Goal: Contribute content: Add original content to the website for others to see

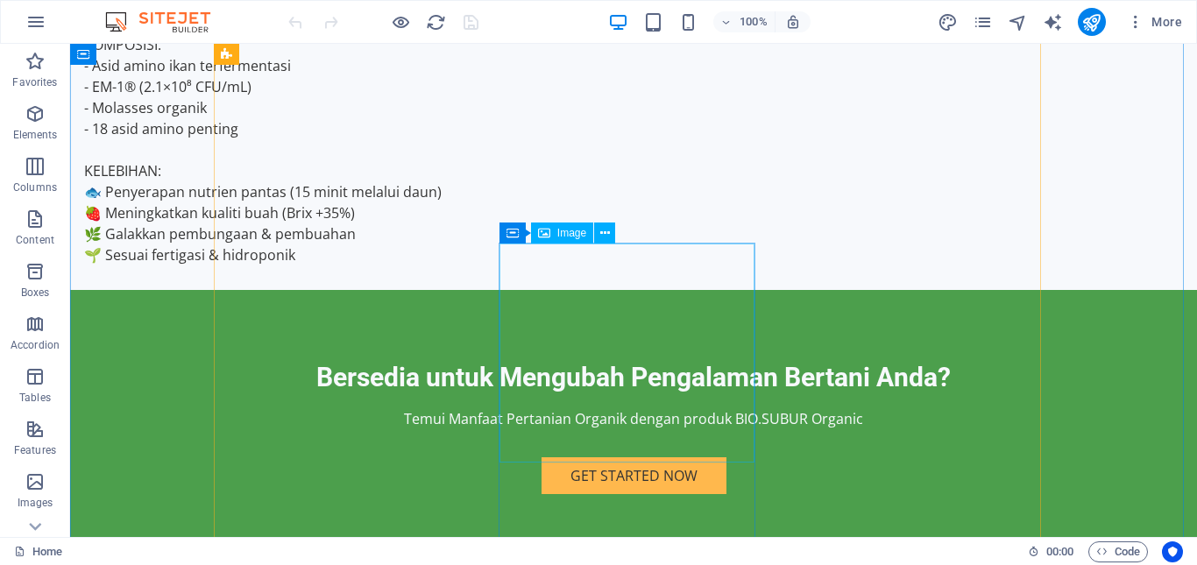
scroll to position [3067, 0]
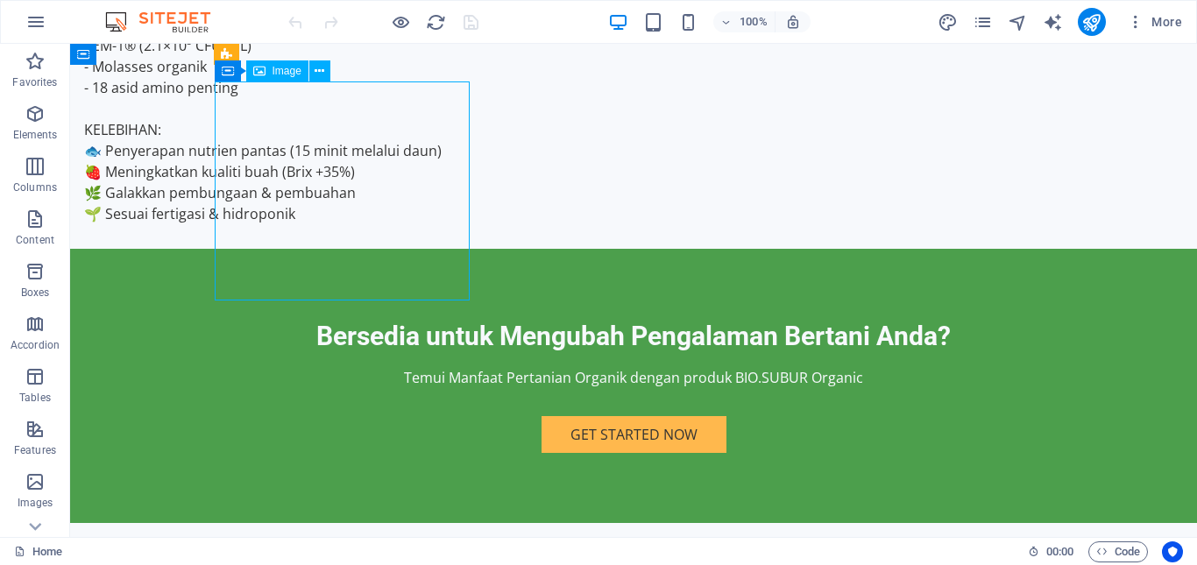
select select "vw"
select select "px"
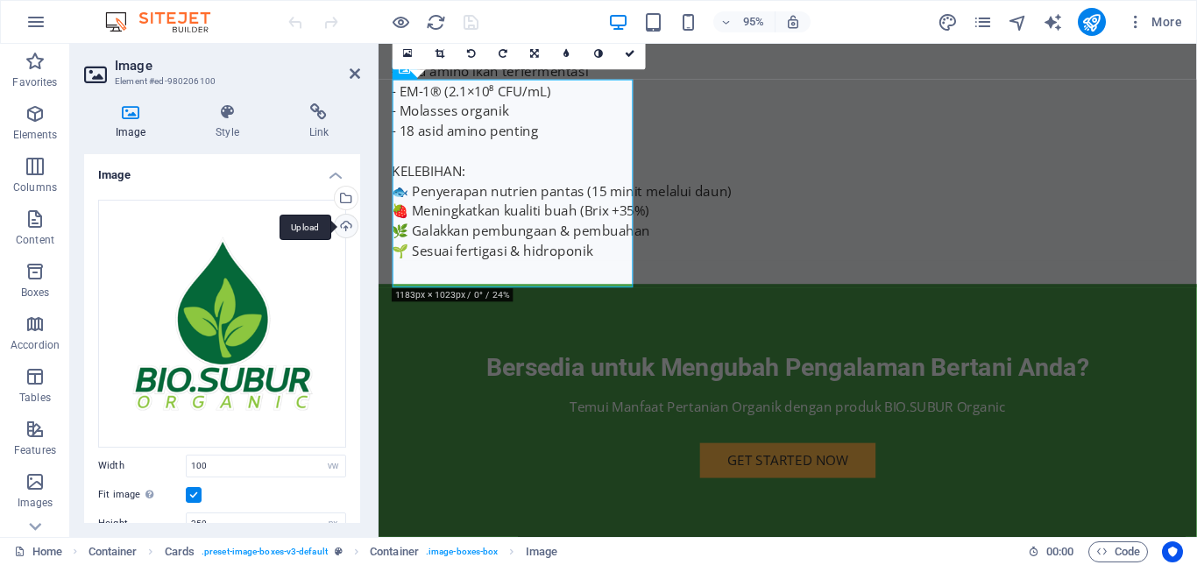
click at [339, 229] on div "Upload" at bounding box center [344, 228] width 26 height 26
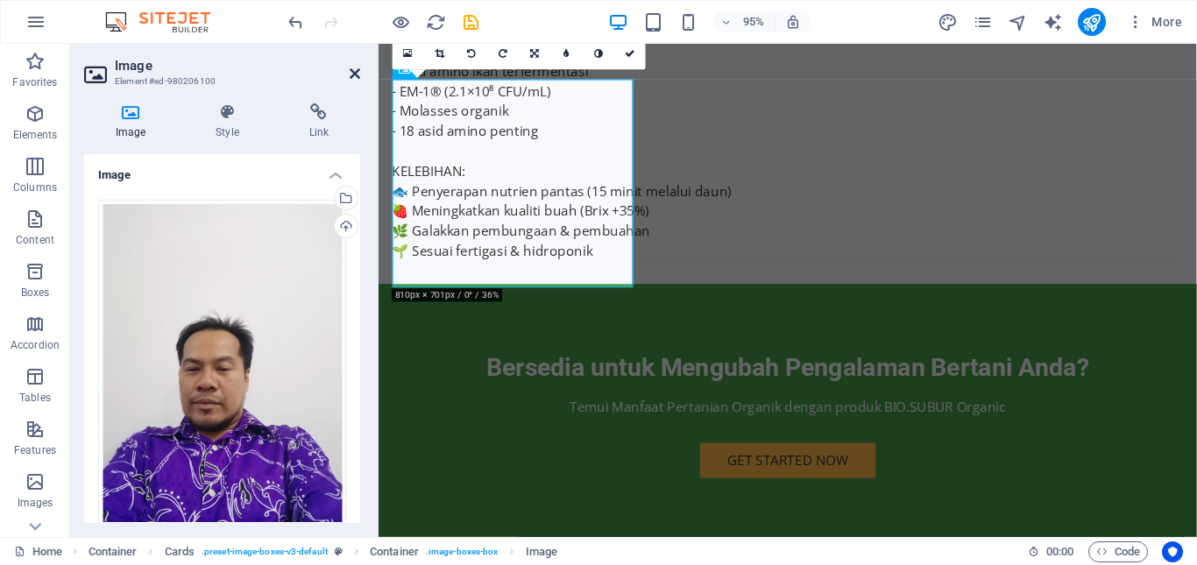
click at [350, 76] on icon at bounding box center [355, 74] width 11 height 14
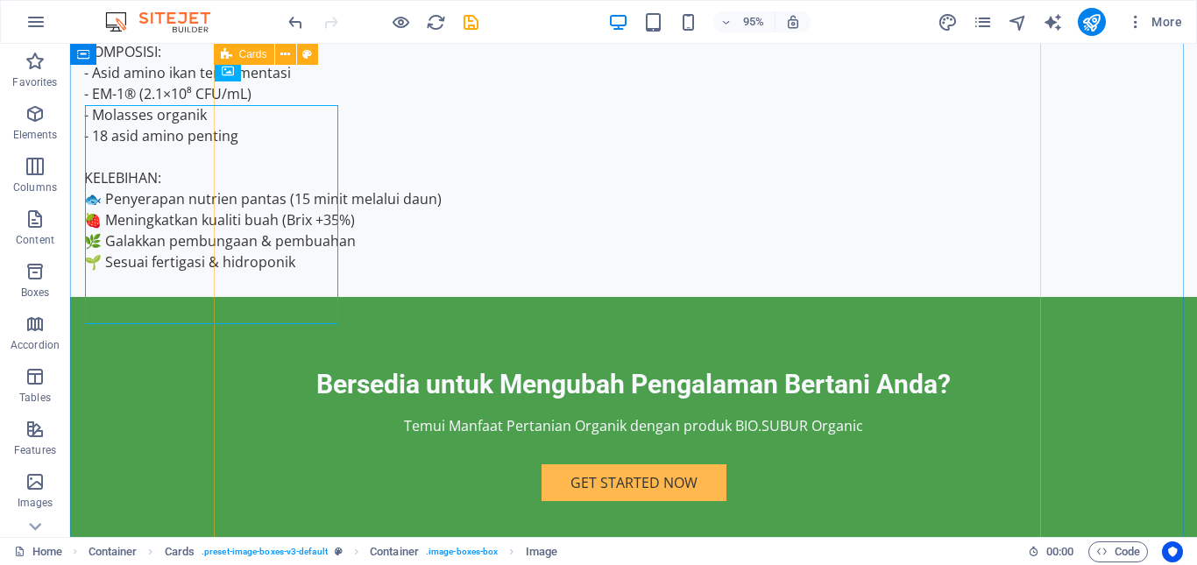
scroll to position [3067, 0]
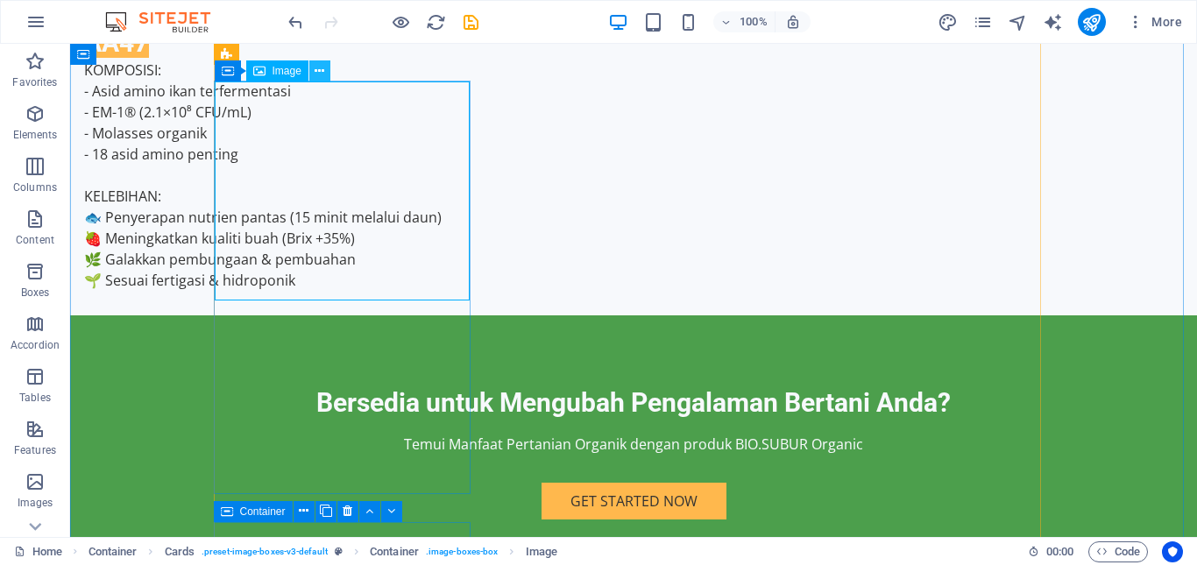
click at [319, 74] on icon at bounding box center [320, 71] width 10 height 18
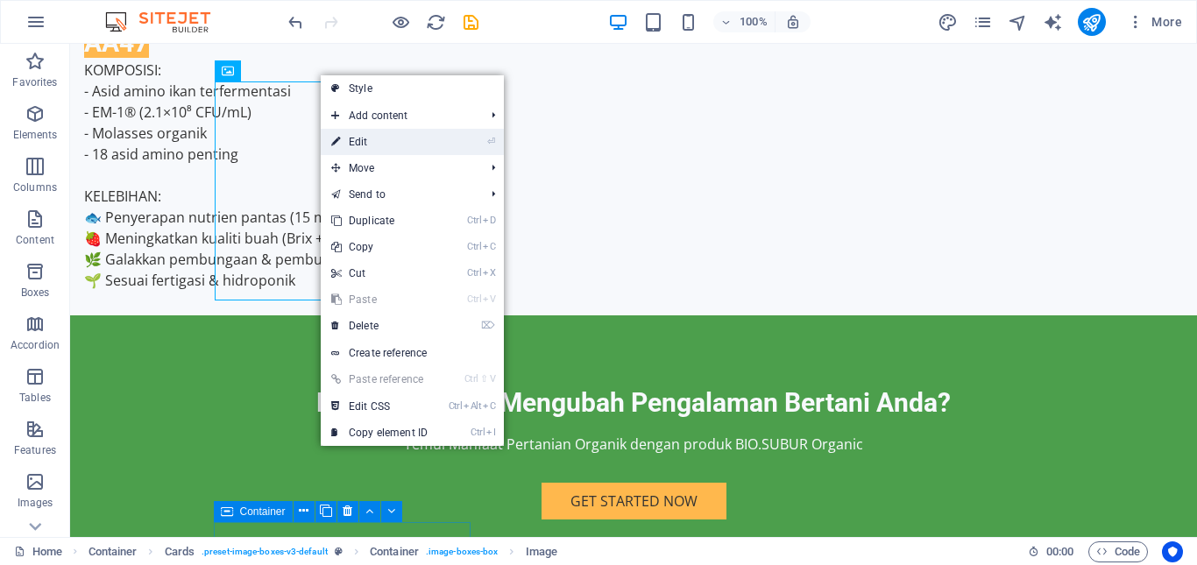
click at [382, 139] on link "⏎ Edit" at bounding box center [379, 142] width 117 height 26
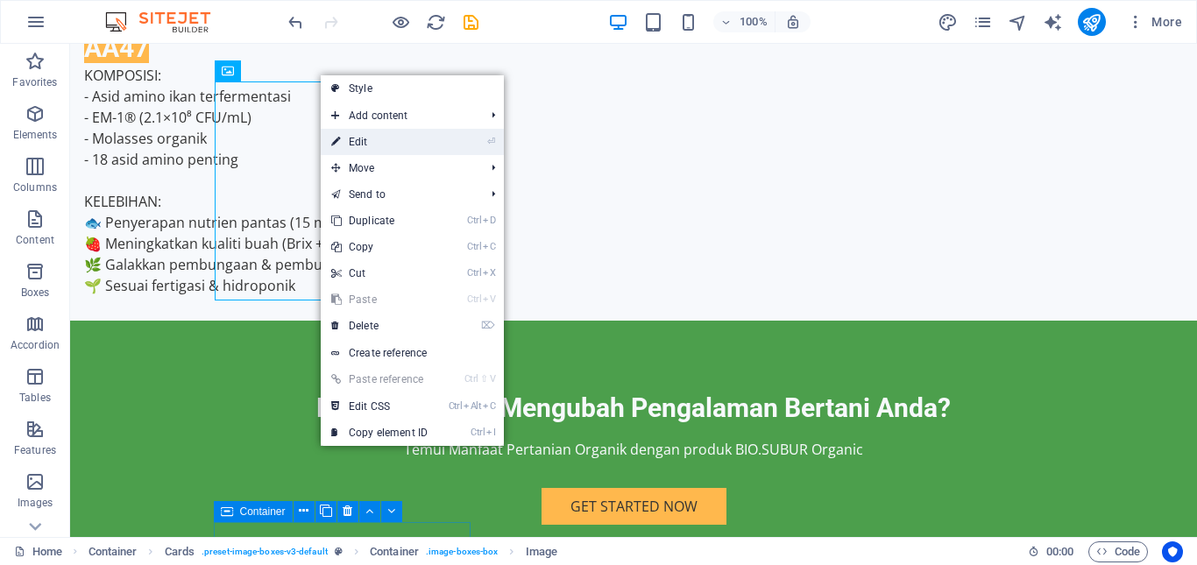
select select "vw"
select select "px"
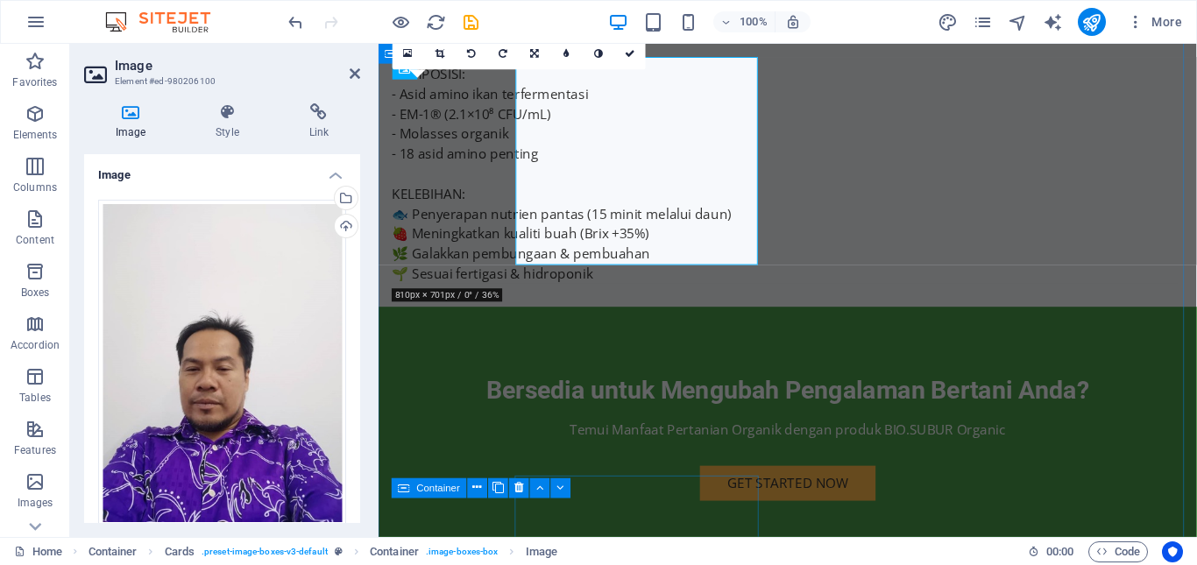
scroll to position [3090, 0]
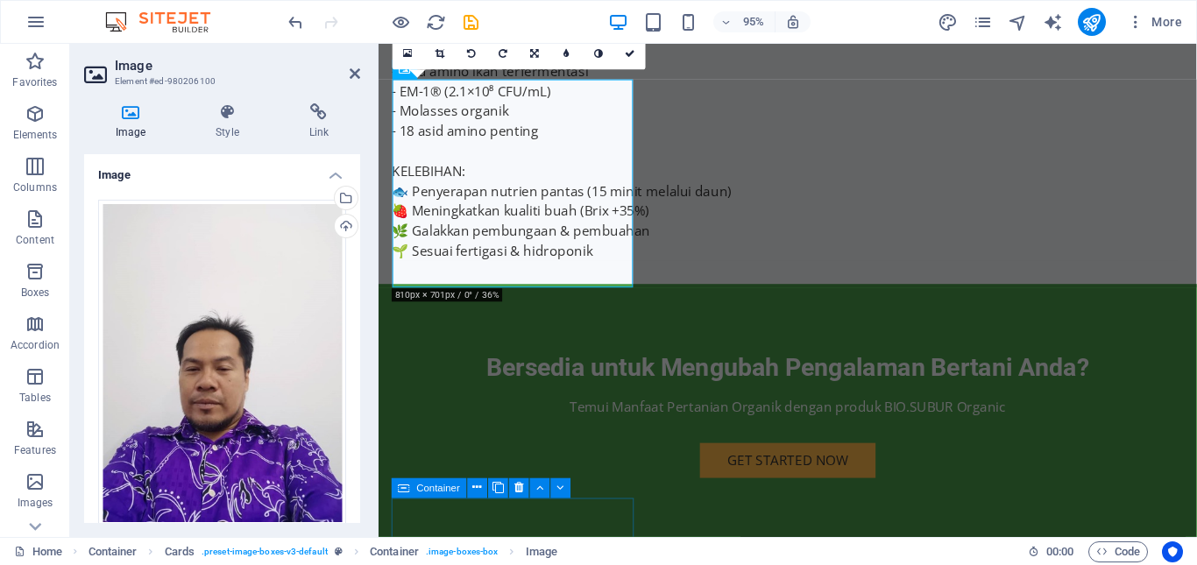
click at [529, 52] on link at bounding box center [536, 55] width 32 height 32
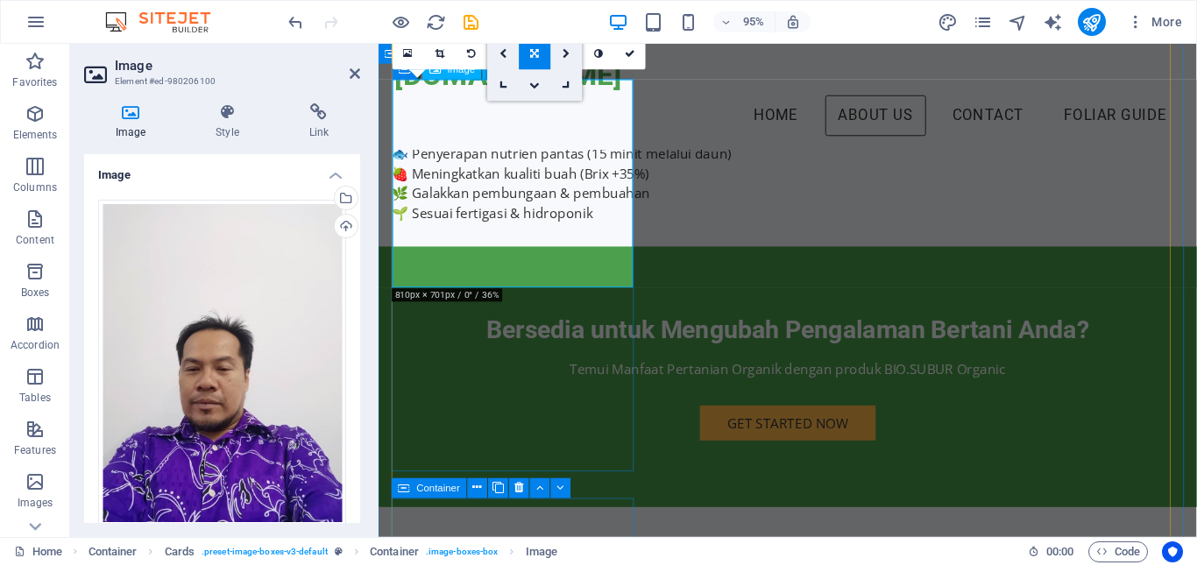
scroll to position [3003, 0]
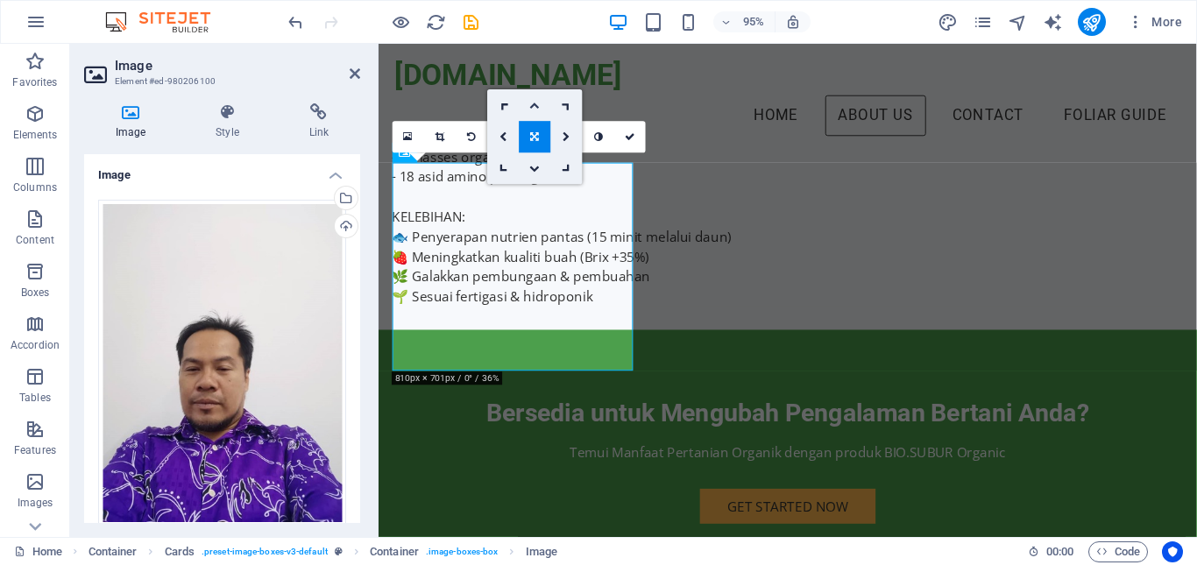
click at [534, 109] on icon at bounding box center [535, 106] width 11 height 10
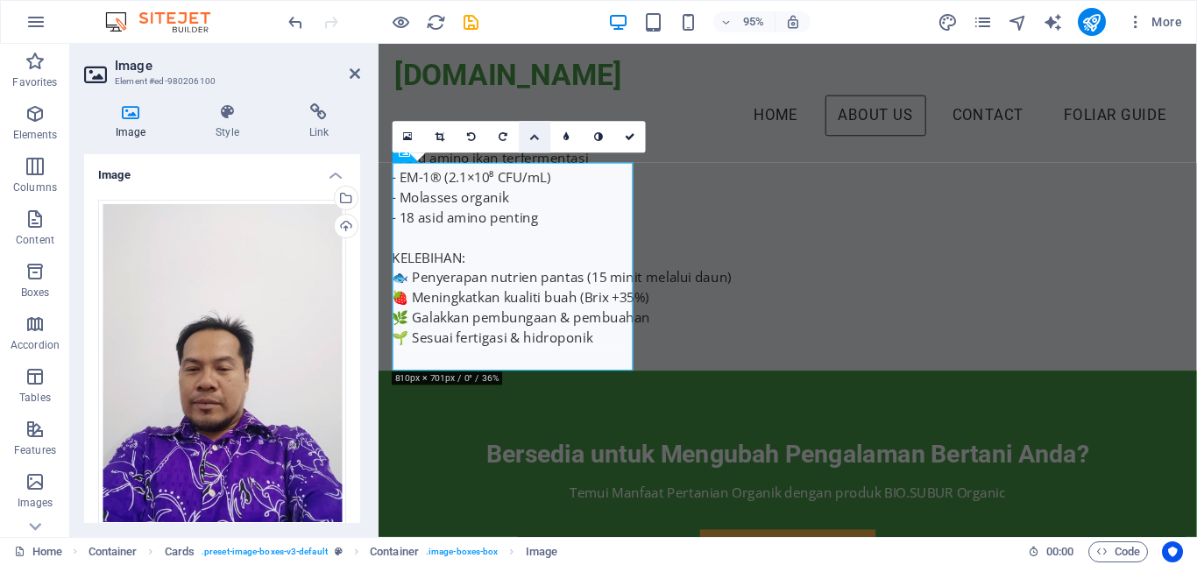
click at [527, 139] on link at bounding box center [536, 138] width 32 height 32
click at [533, 173] on icon at bounding box center [535, 169] width 11 height 10
click at [530, 137] on icon at bounding box center [535, 137] width 11 height 10
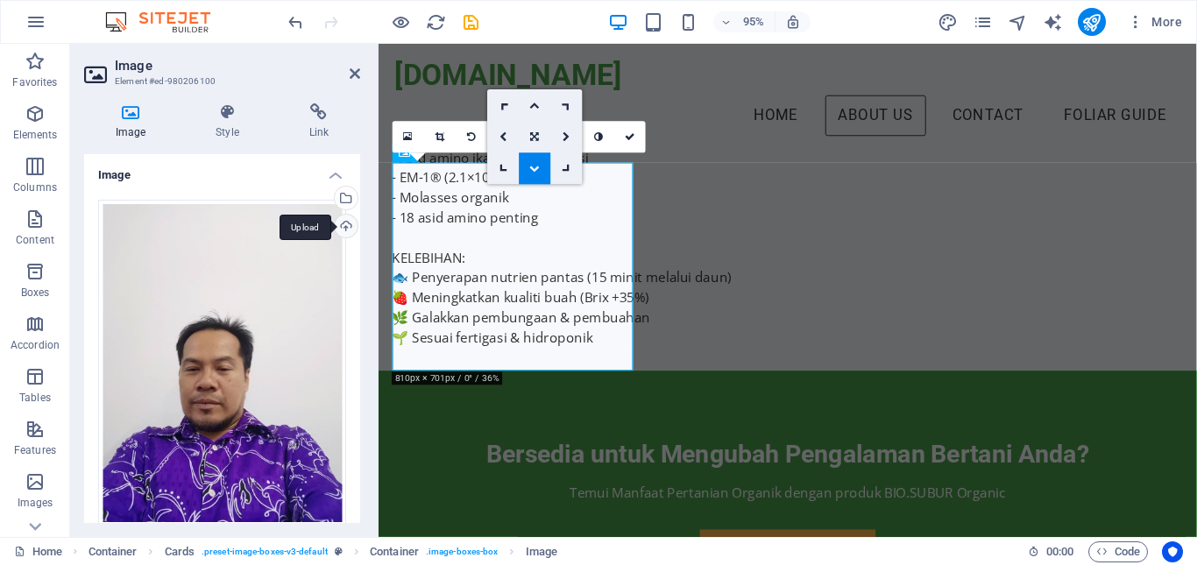
click at [347, 224] on div "Upload" at bounding box center [344, 228] width 26 height 26
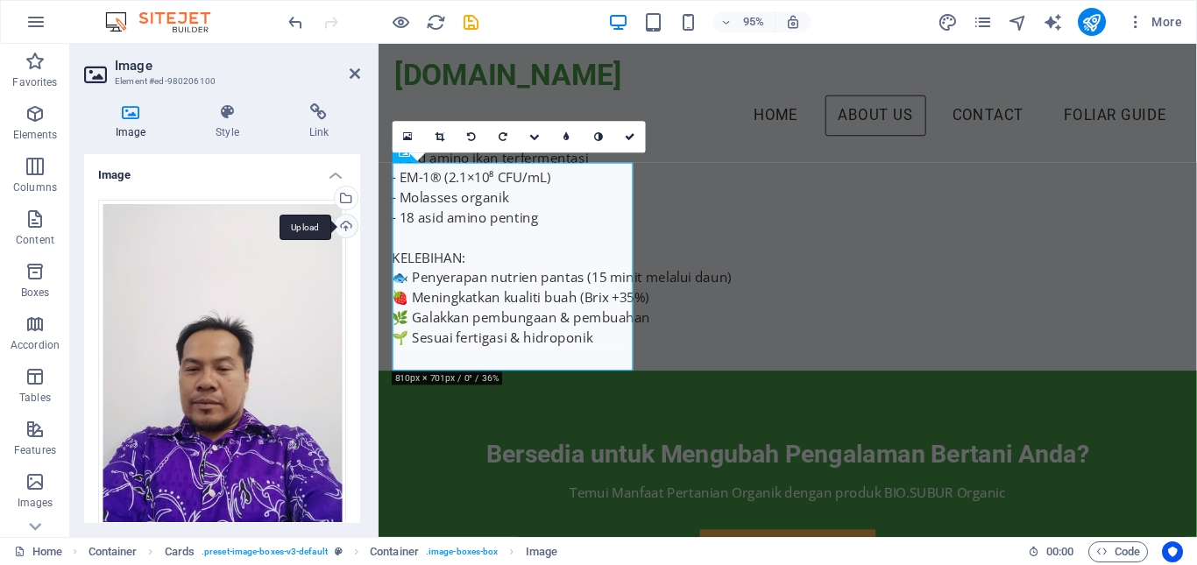
click at [343, 226] on div "Upload" at bounding box center [344, 228] width 26 height 26
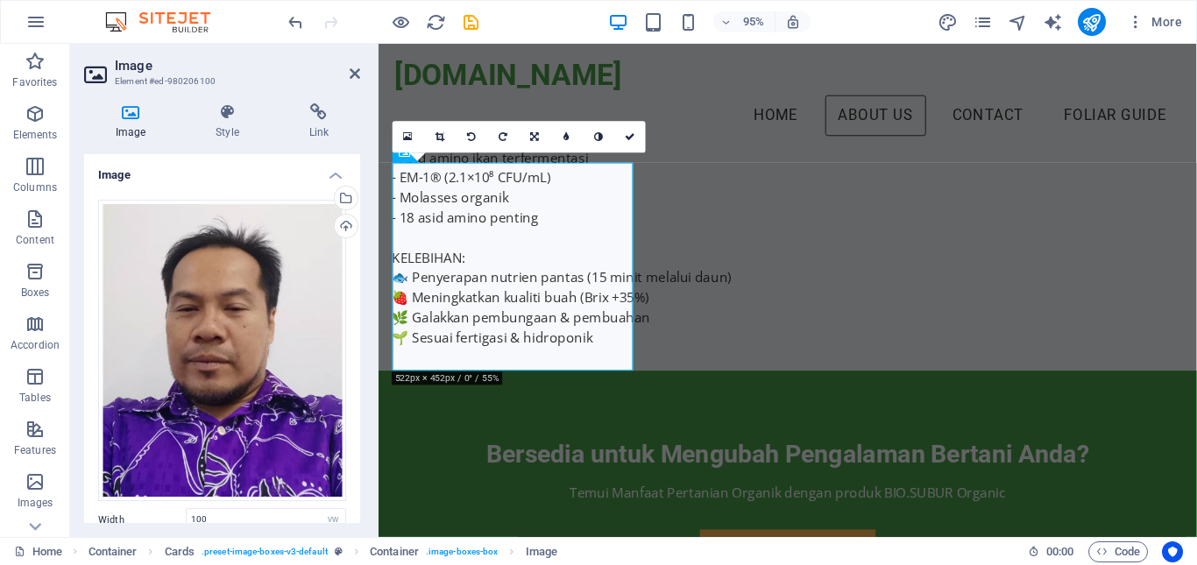
click at [540, 142] on link at bounding box center [536, 138] width 32 height 32
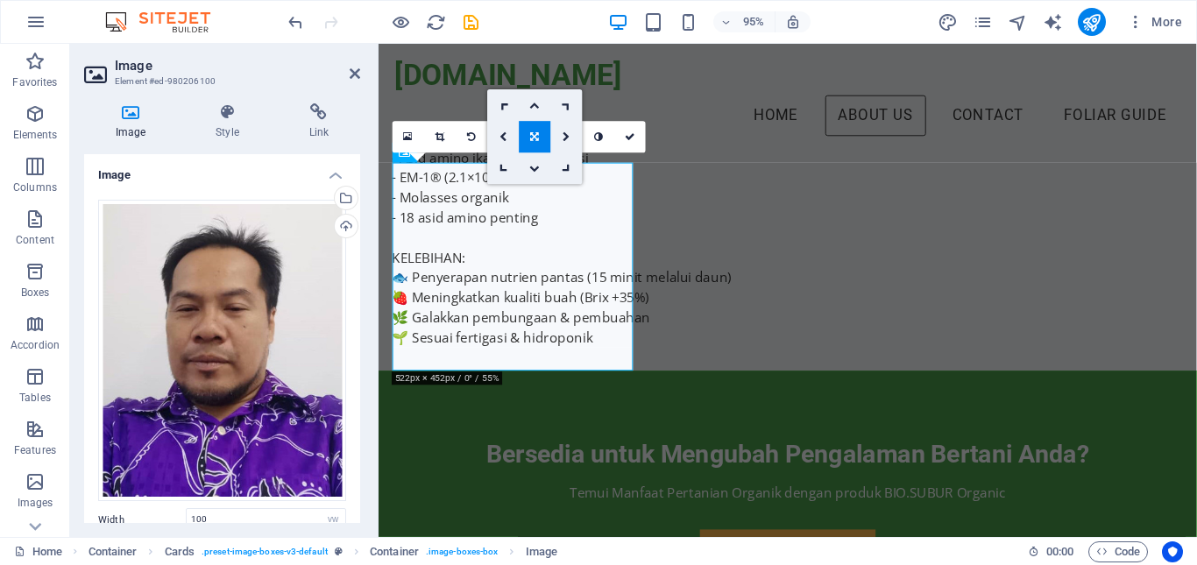
click at [541, 144] on link at bounding box center [536, 138] width 32 height 32
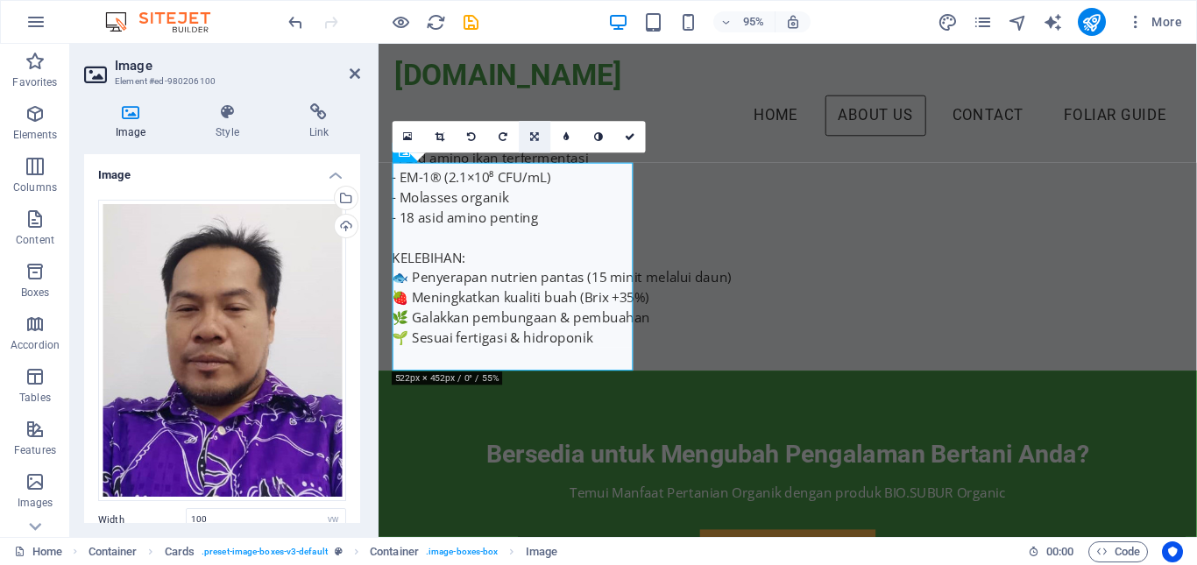
click at [542, 135] on link at bounding box center [536, 138] width 32 height 32
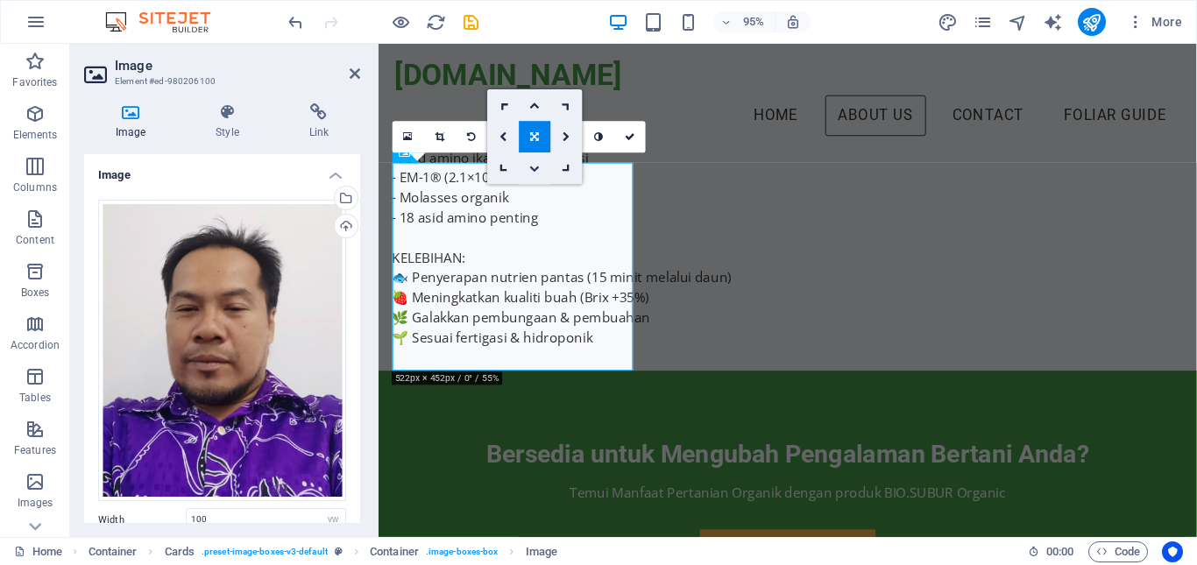
click at [535, 166] on icon at bounding box center [535, 169] width 11 height 10
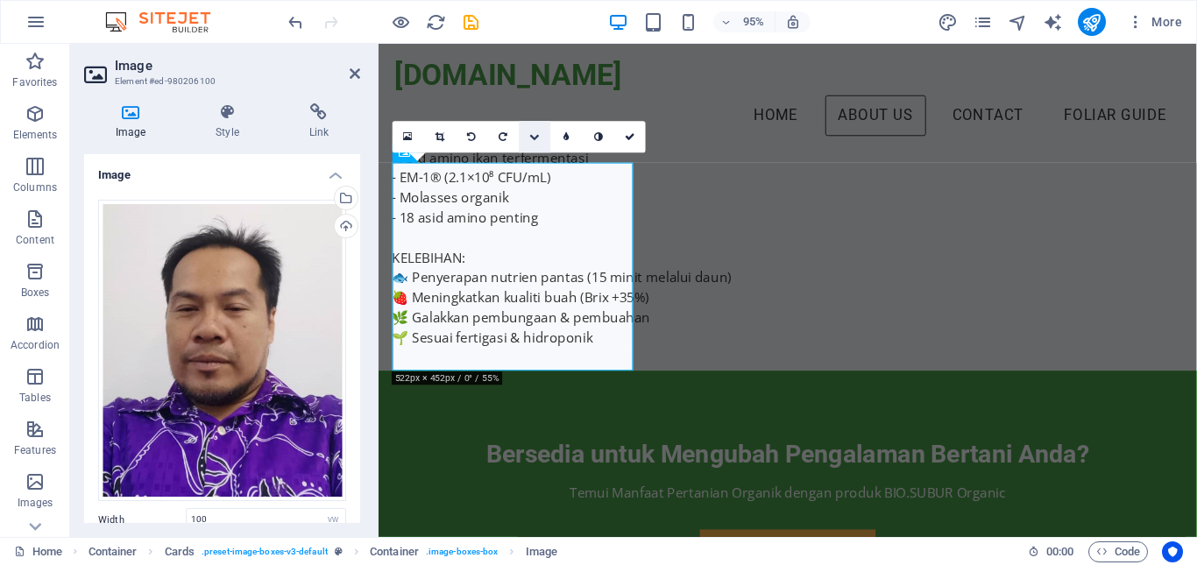
click at [534, 137] on icon at bounding box center [535, 137] width 11 height 10
click at [540, 101] on link at bounding box center [536, 106] width 32 height 32
click at [627, 140] on icon at bounding box center [630, 137] width 11 height 10
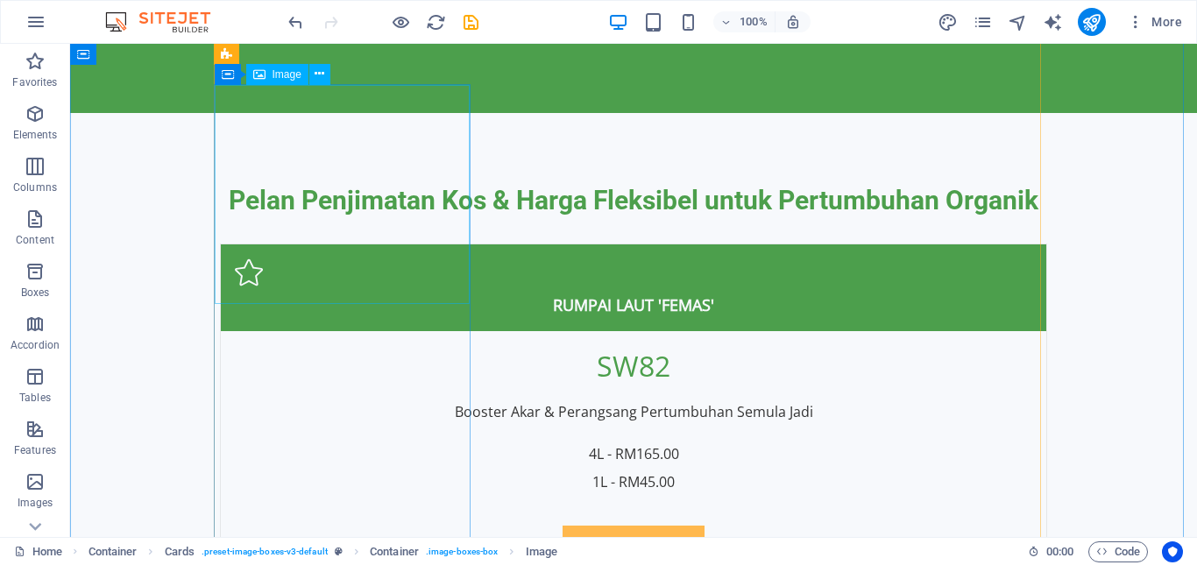
scroll to position [3505, 0]
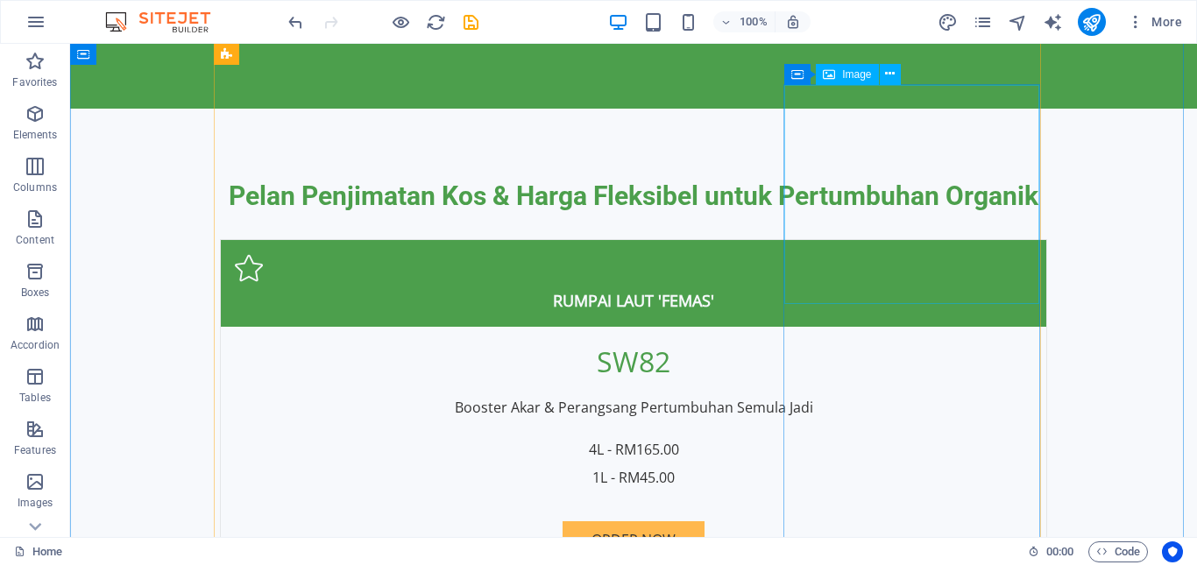
select select "vw"
select select "px"
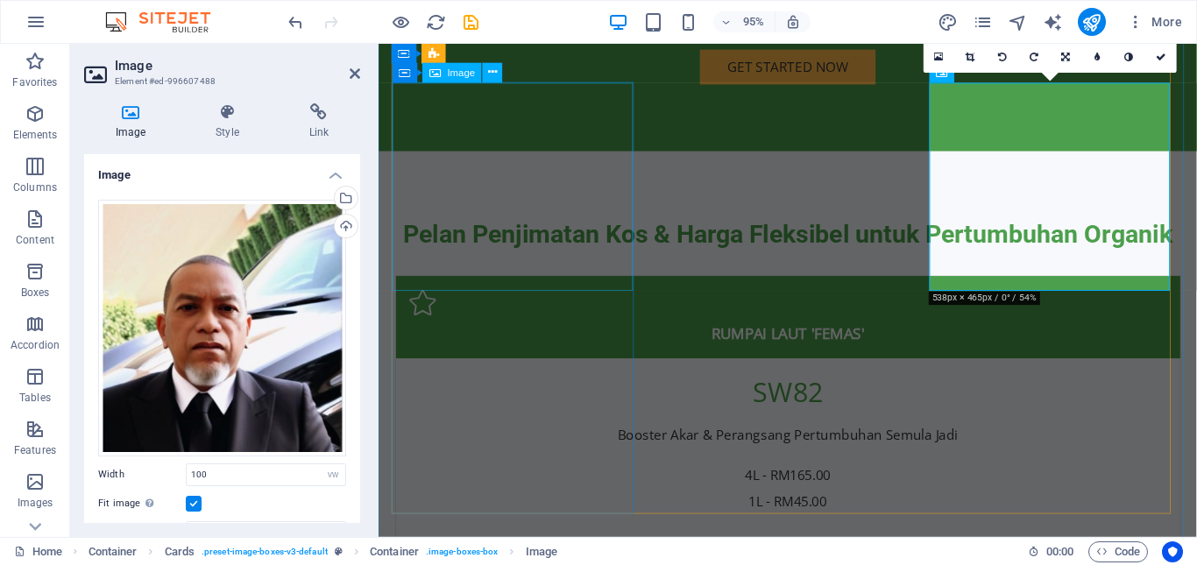
scroll to position [3528, 0]
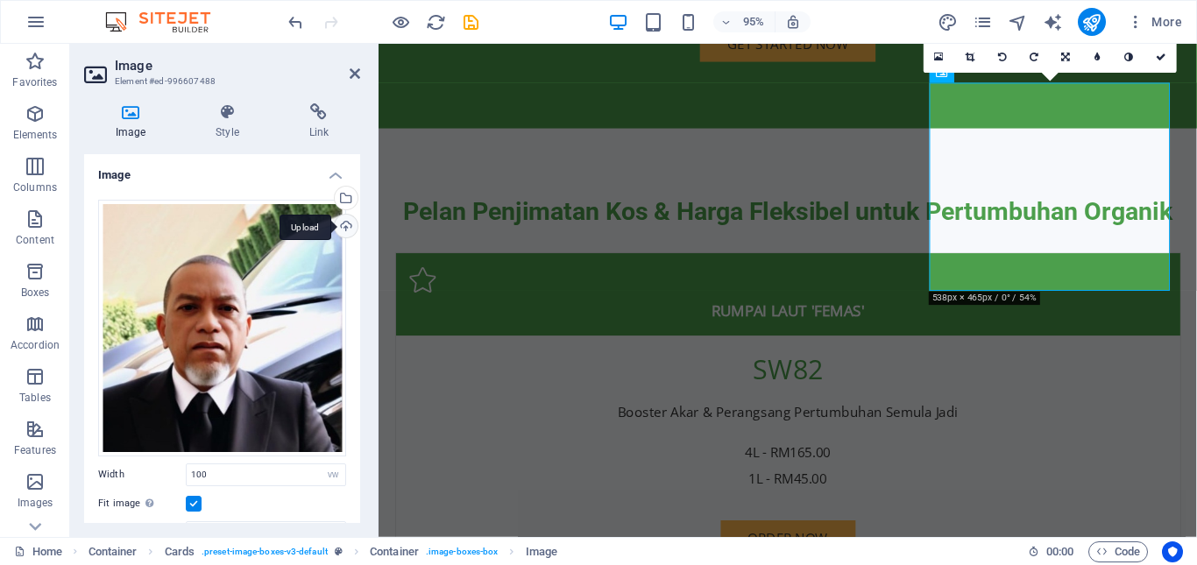
click at [347, 230] on div "Upload" at bounding box center [344, 228] width 26 height 26
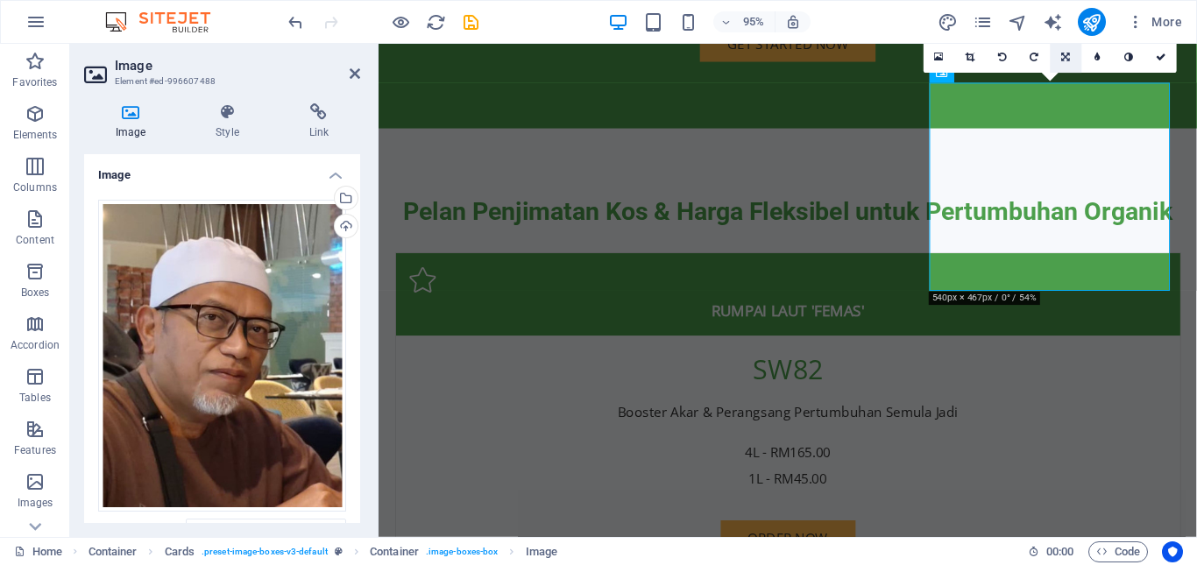
click at [1065, 58] on icon at bounding box center [1066, 57] width 9 height 10
click at [1068, 86] on icon at bounding box center [1066, 88] width 11 height 10
click at [1062, 59] on icon at bounding box center [1066, 57] width 11 height 10
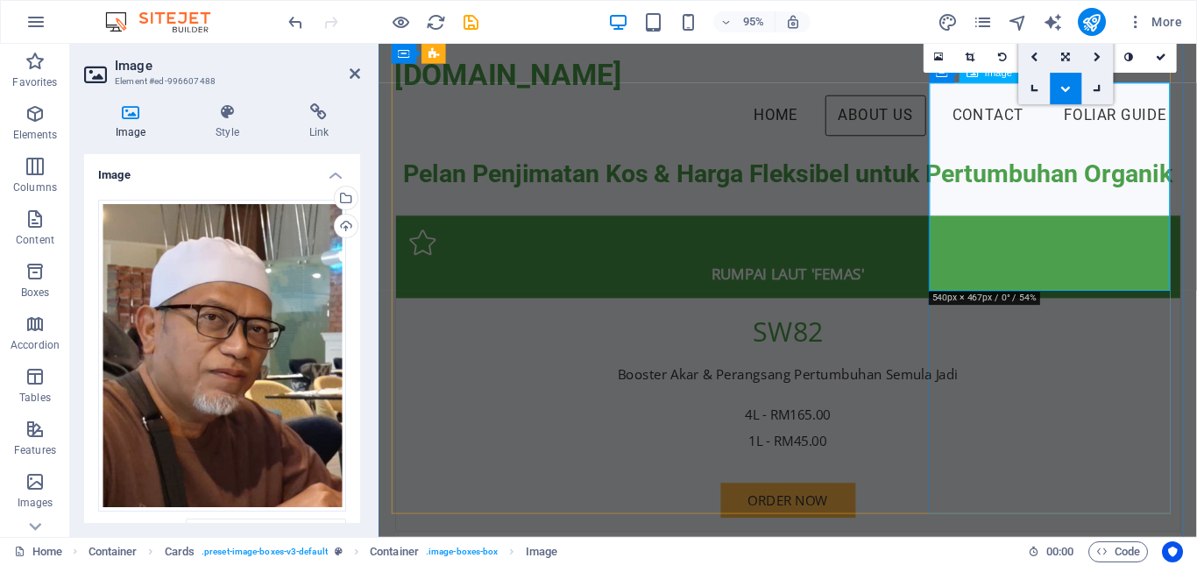
scroll to position [3353, 0]
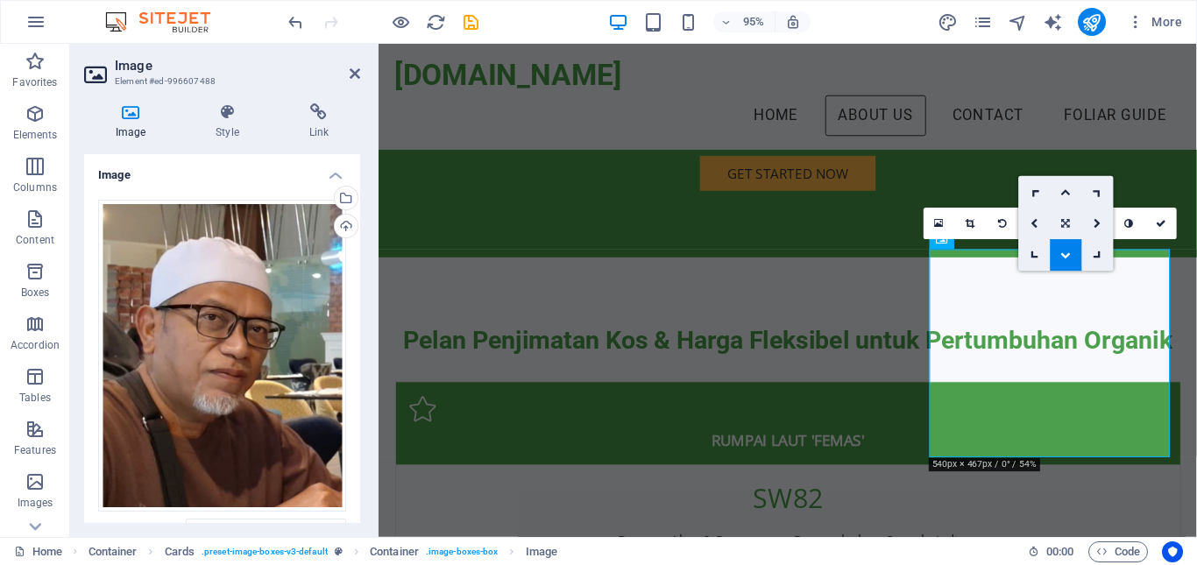
click at [1065, 226] on icon at bounding box center [1066, 223] width 9 height 10
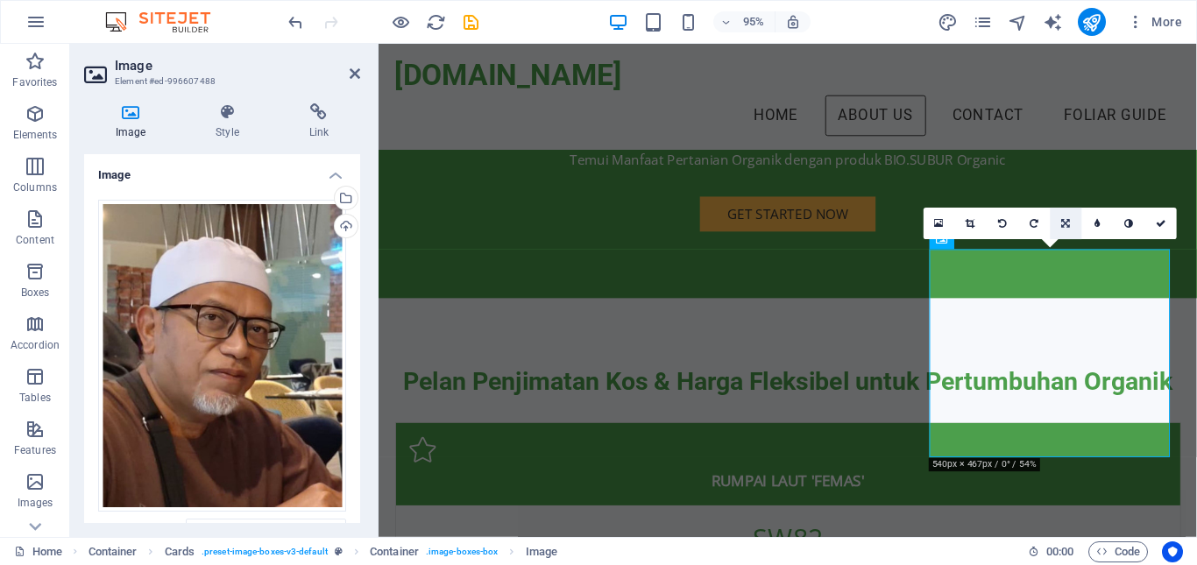
click at [1066, 220] on icon at bounding box center [1066, 223] width 9 height 10
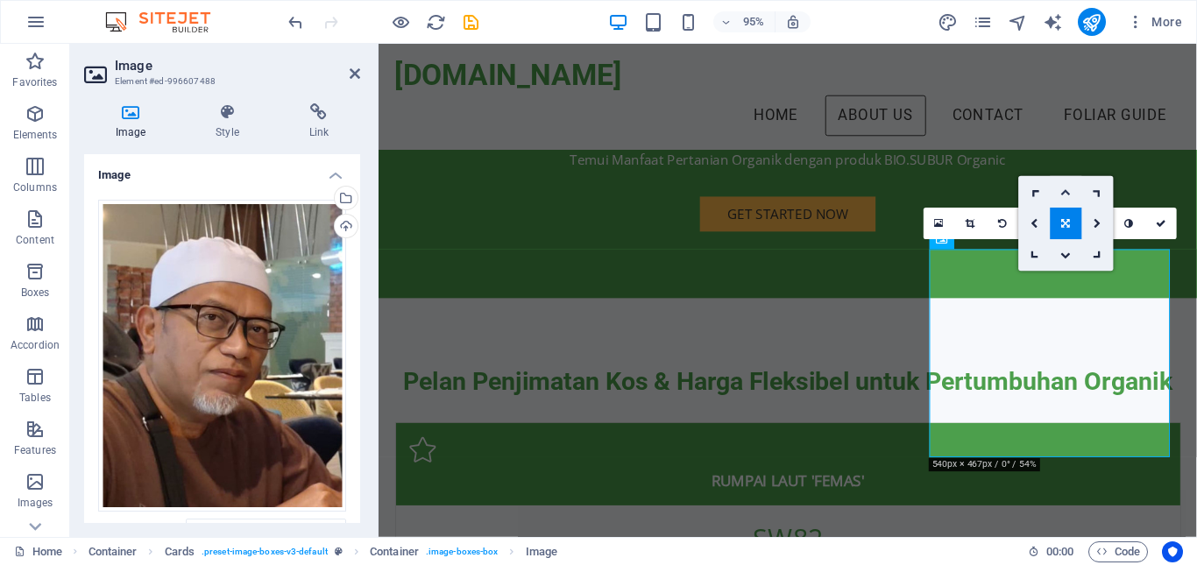
click at [1066, 196] on icon at bounding box center [1066, 192] width 11 height 10
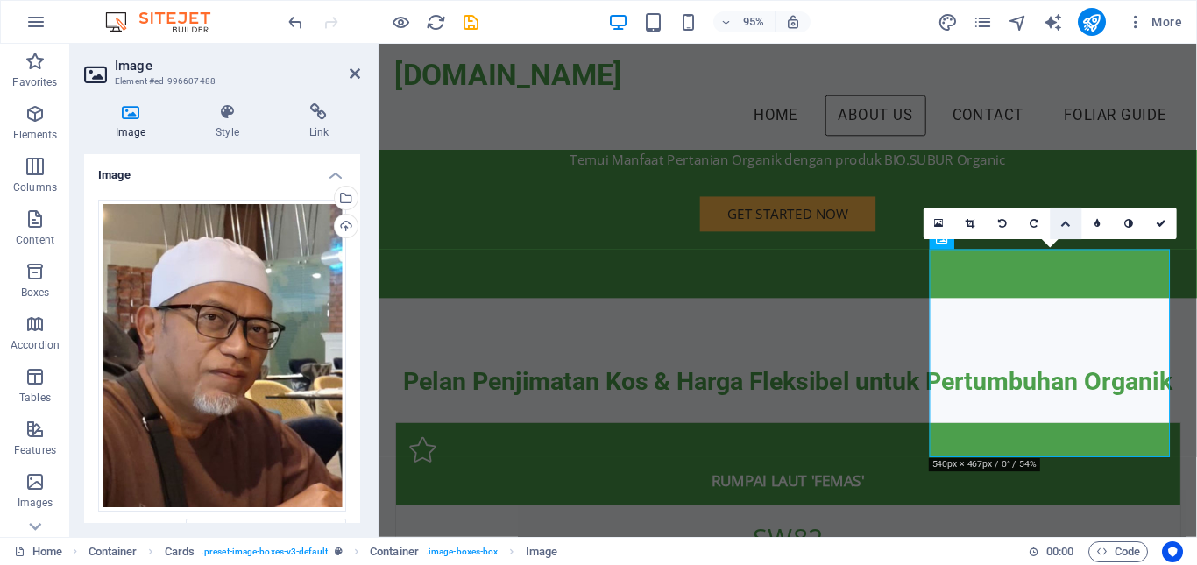
click at [1065, 223] on icon at bounding box center [1066, 223] width 11 height 10
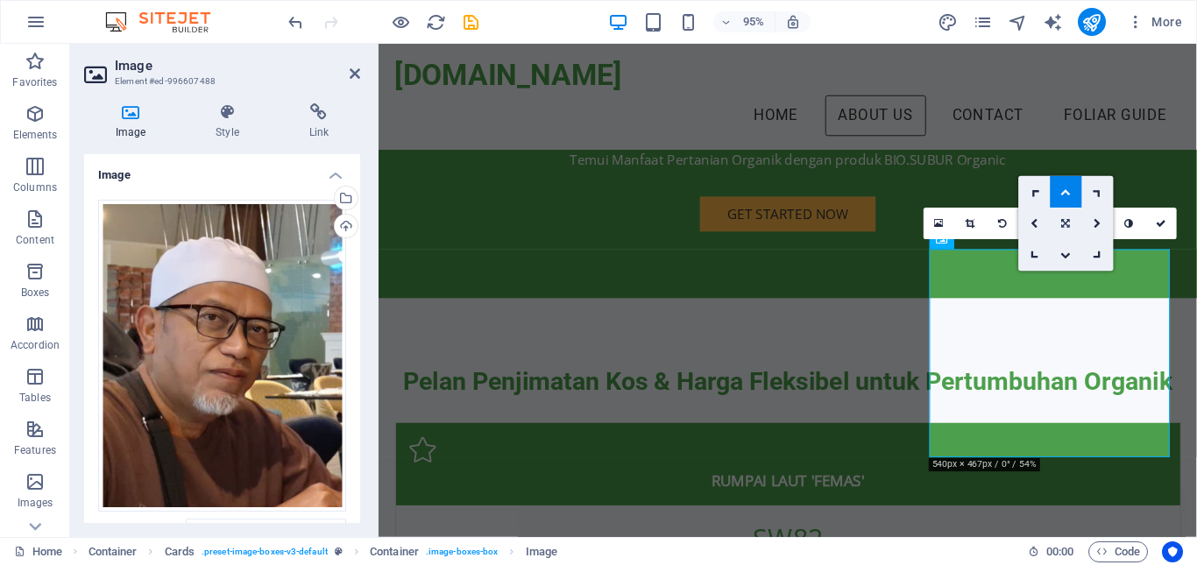
click at [1066, 232] on link at bounding box center [1066, 224] width 32 height 32
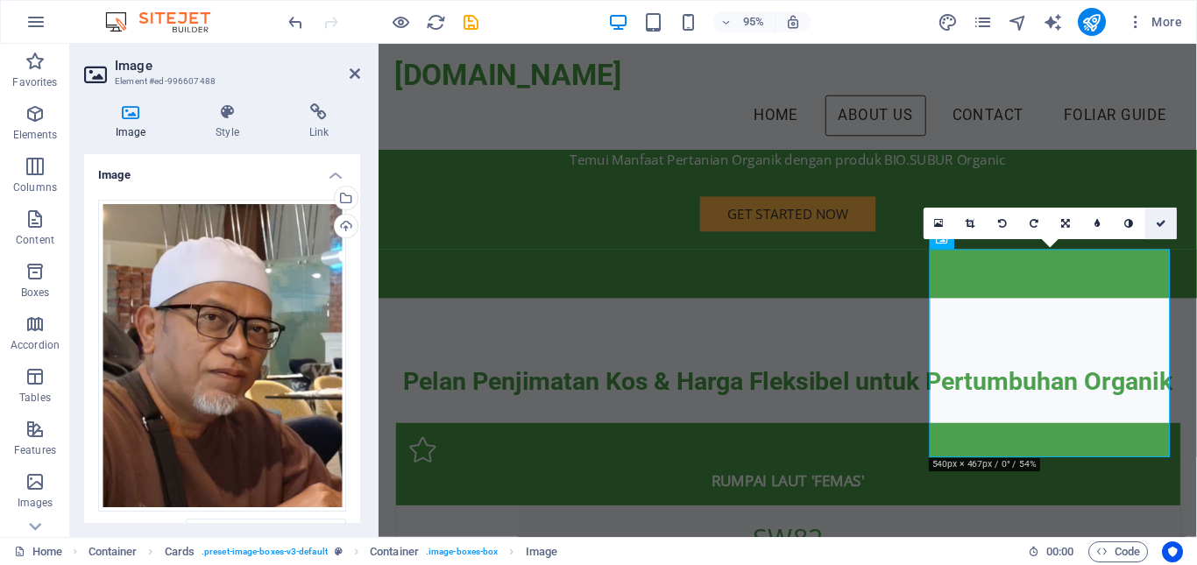
click at [1160, 225] on icon at bounding box center [1161, 223] width 11 height 10
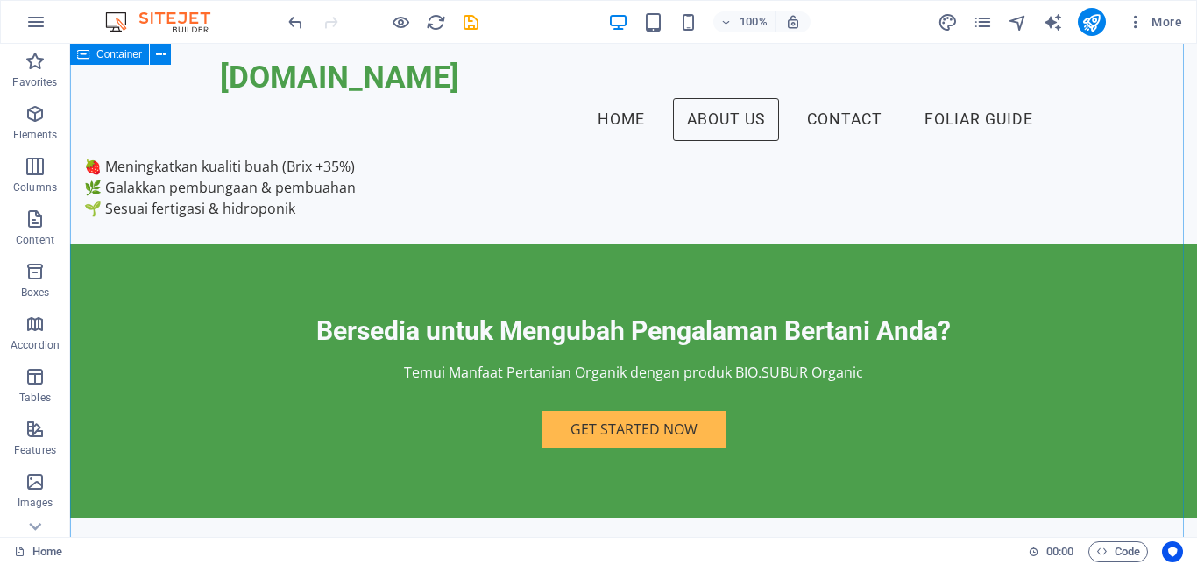
scroll to position [2891, 0]
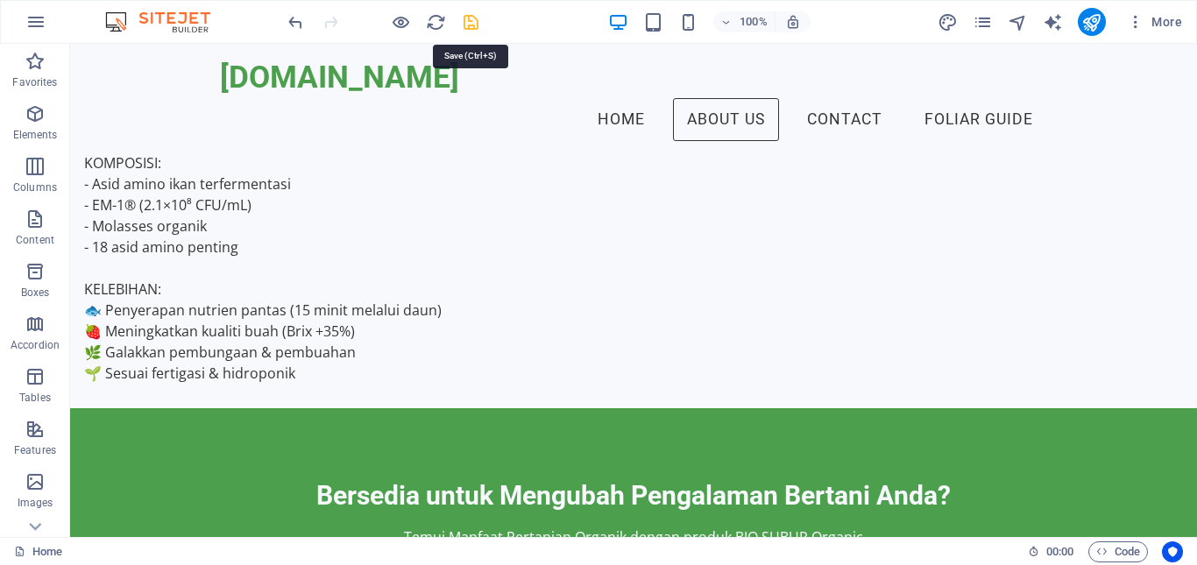
click at [463, 21] on icon "save" at bounding box center [471, 22] width 20 height 20
checkbox input "false"
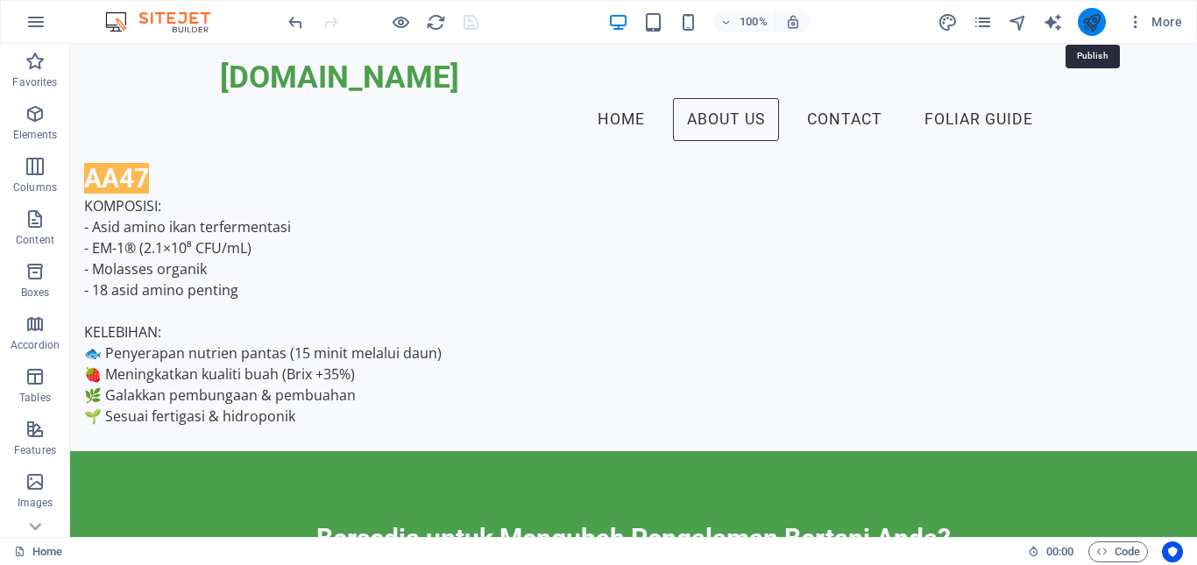
click at [1090, 29] on icon "publish" at bounding box center [1091, 22] width 20 height 20
